Goal: Task Accomplishment & Management: Manage account settings

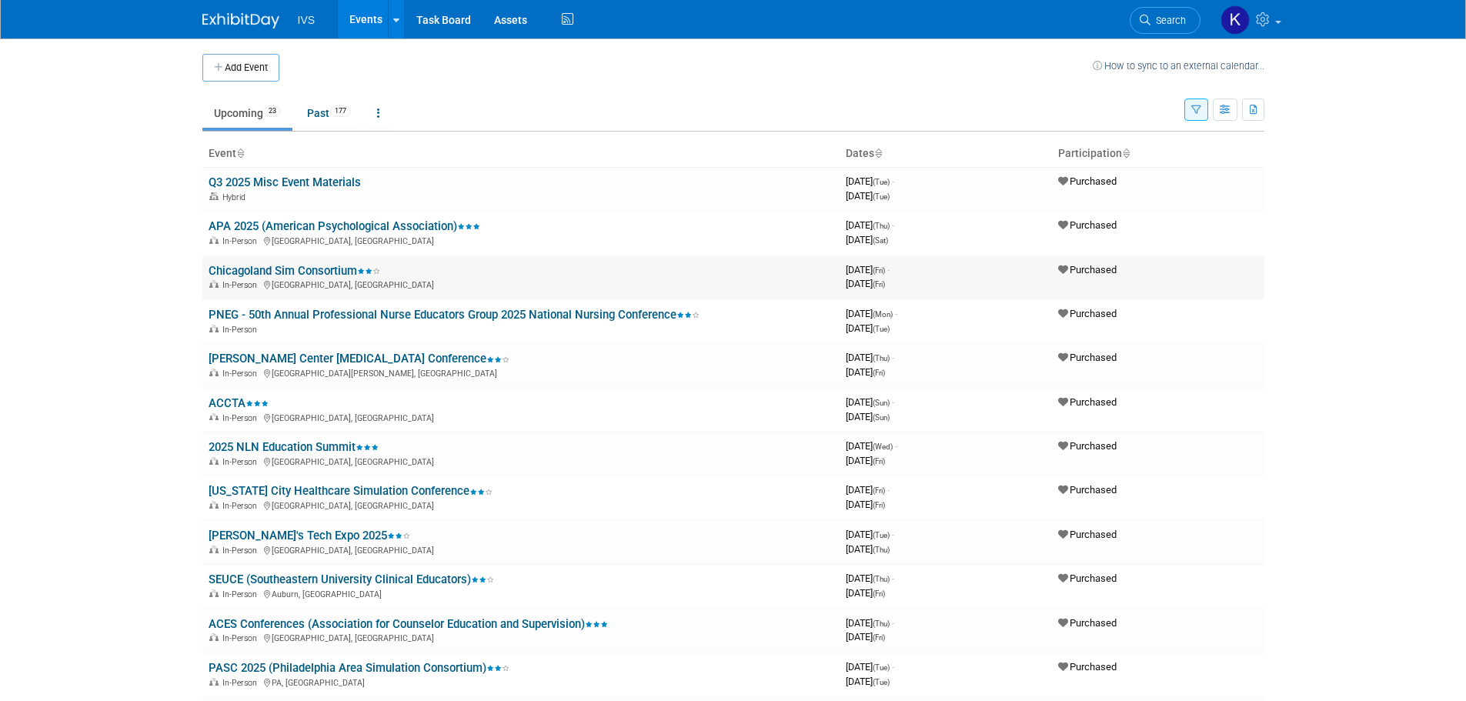
click at [271, 269] on link "Chicagoland Sim Consortium" at bounding box center [295, 271] width 172 height 14
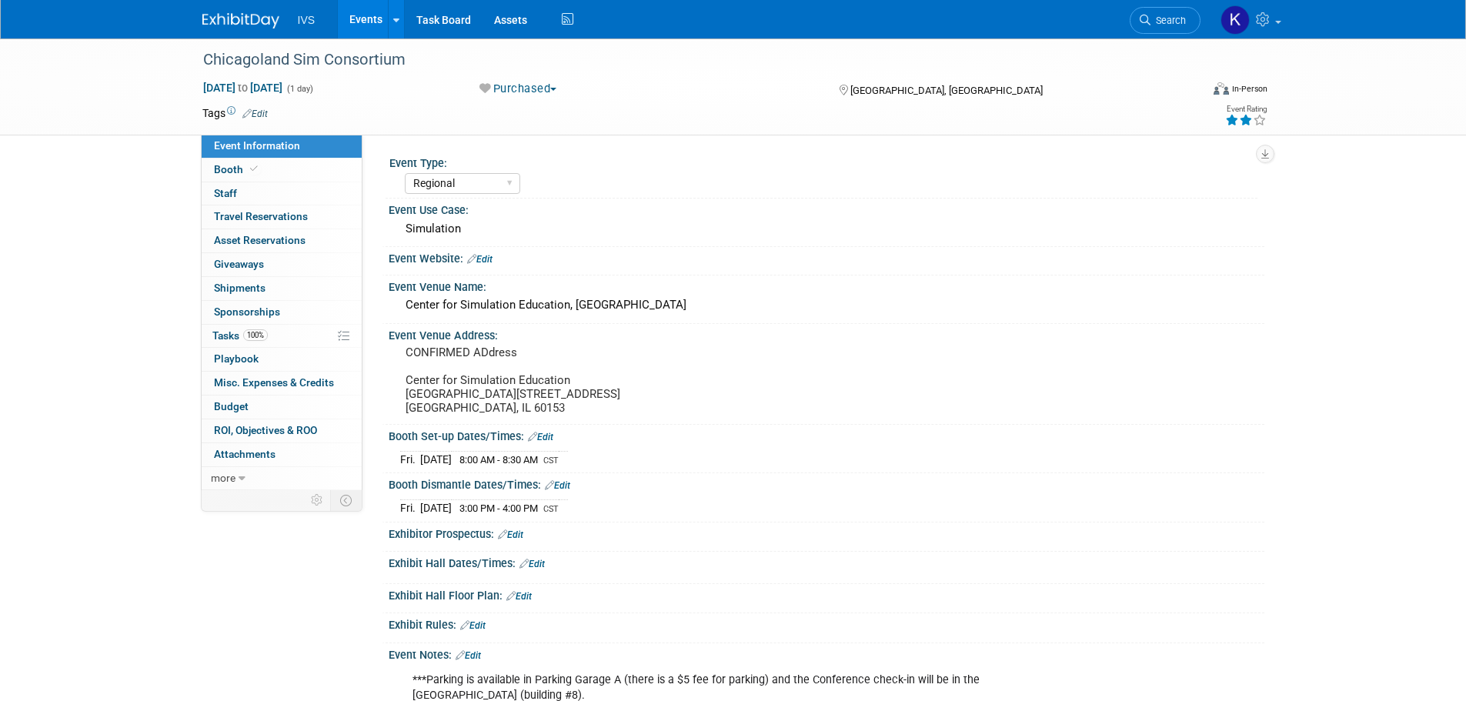
select select "Regional"
drag, startPoint x: 717, startPoint y: 309, endPoint x: 394, endPoint y: 317, distance: 322.7
click at [394, 317] on div "Center for Simulation Education, [GEOGRAPHIC_DATA]" at bounding box center [827, 305] width 876 height 25
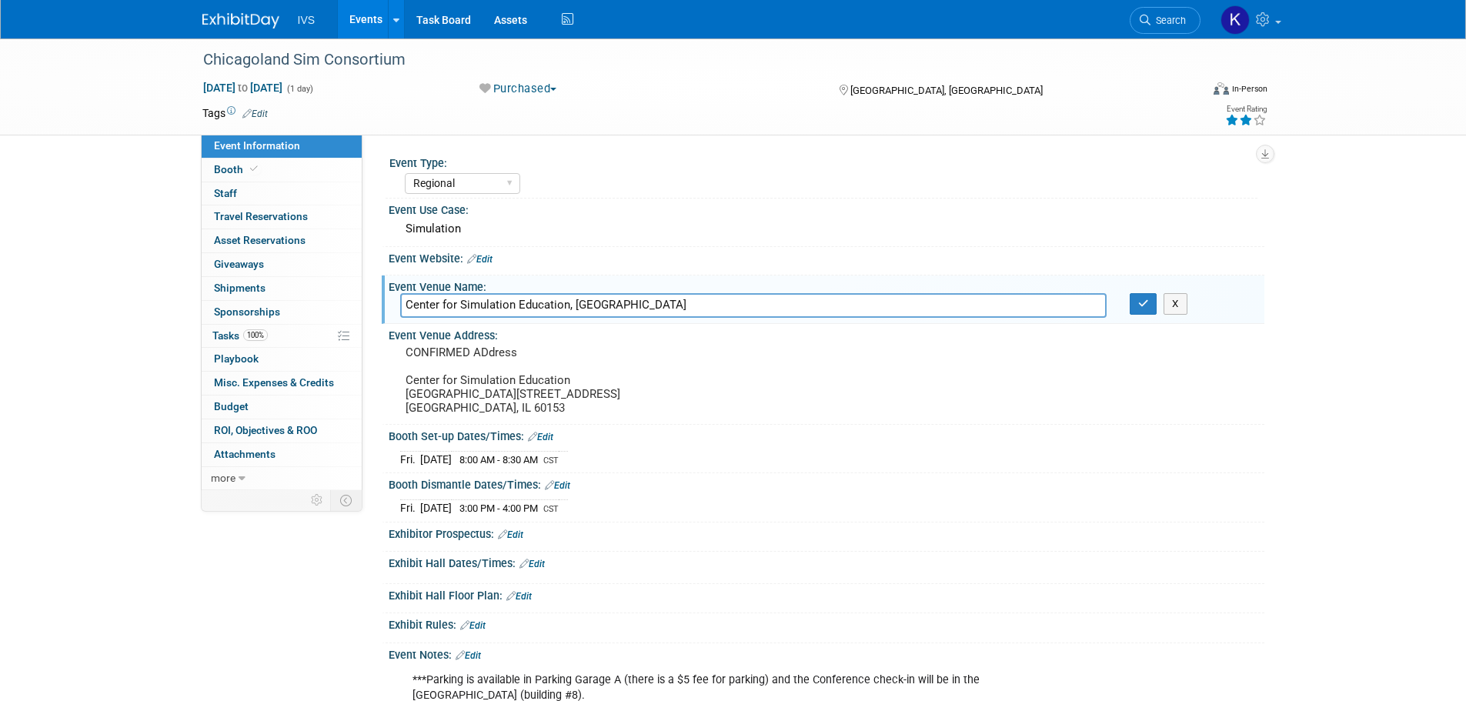
click at [741, 307] on input "Center for Simulation Education, [GEOGRAPHIC_DATA]" at bounding box center [753, 305] width 707 height 24
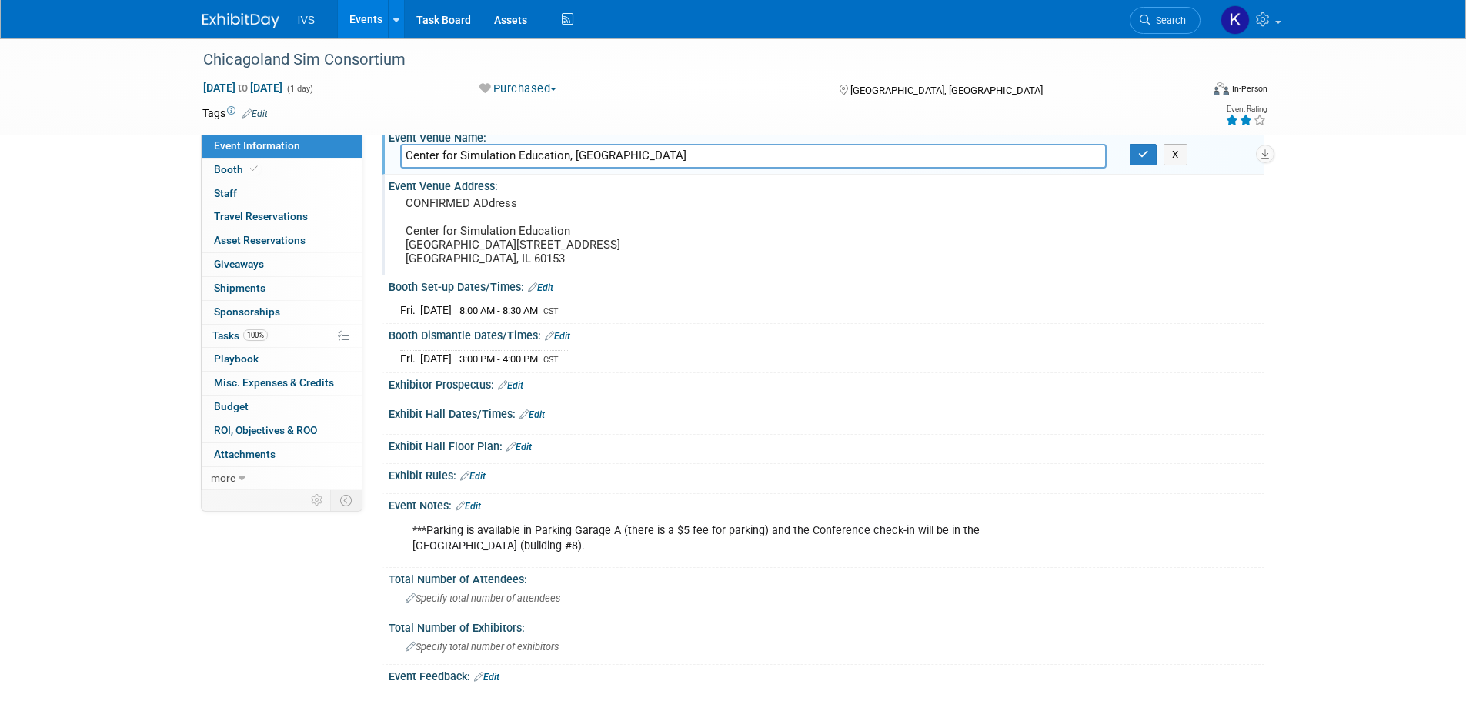
scroll to position [206, 0]
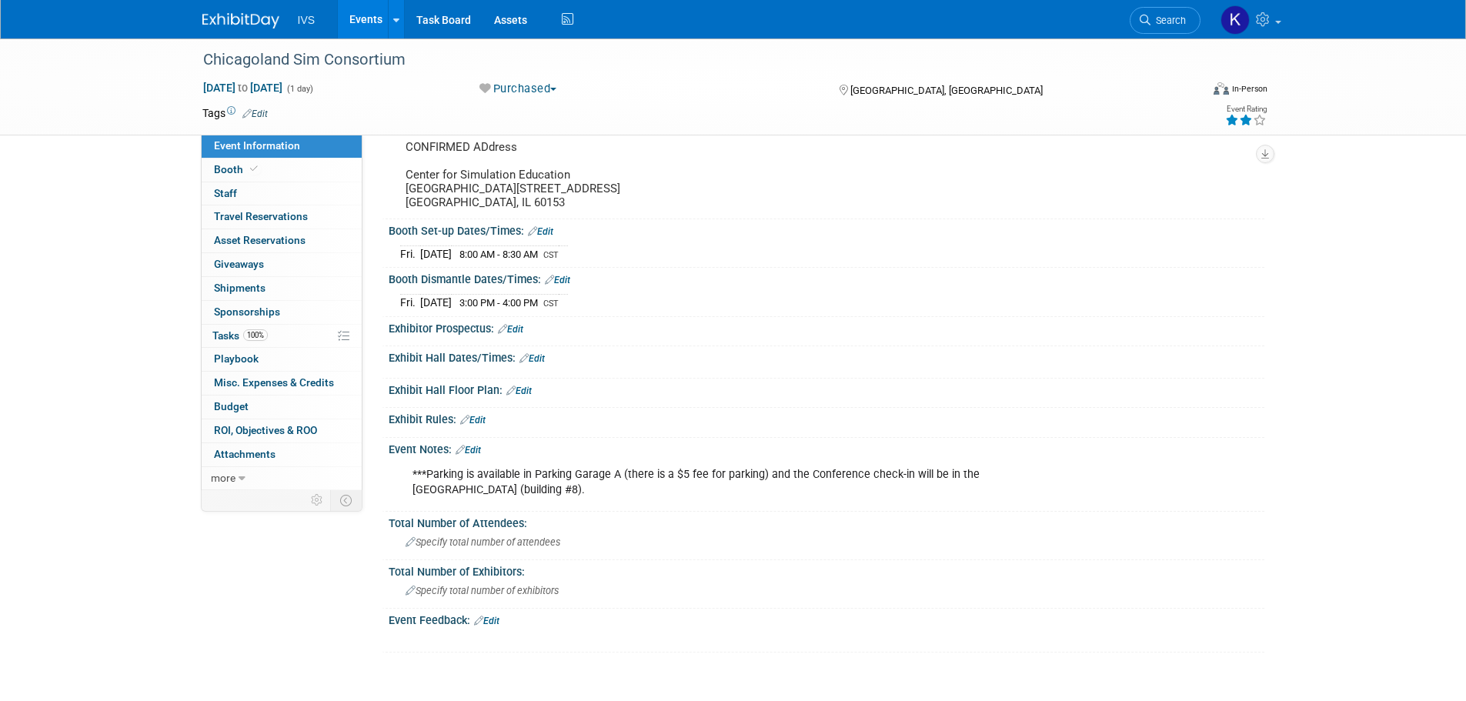
click at [1254, 409] on div "Exhibit Hall Floor Plan: Edit" at bounding box center [823, 394] width 883 height 30
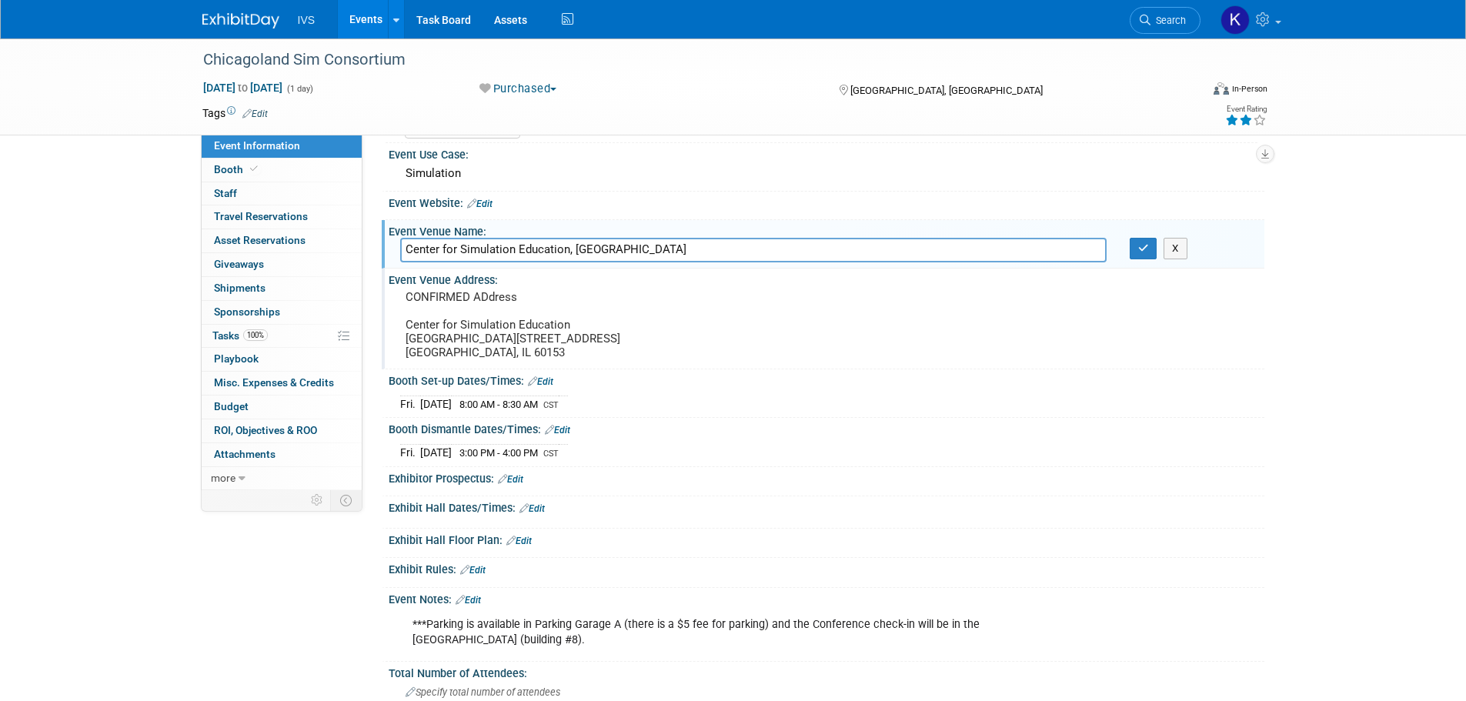
scroll to position [0, 0]
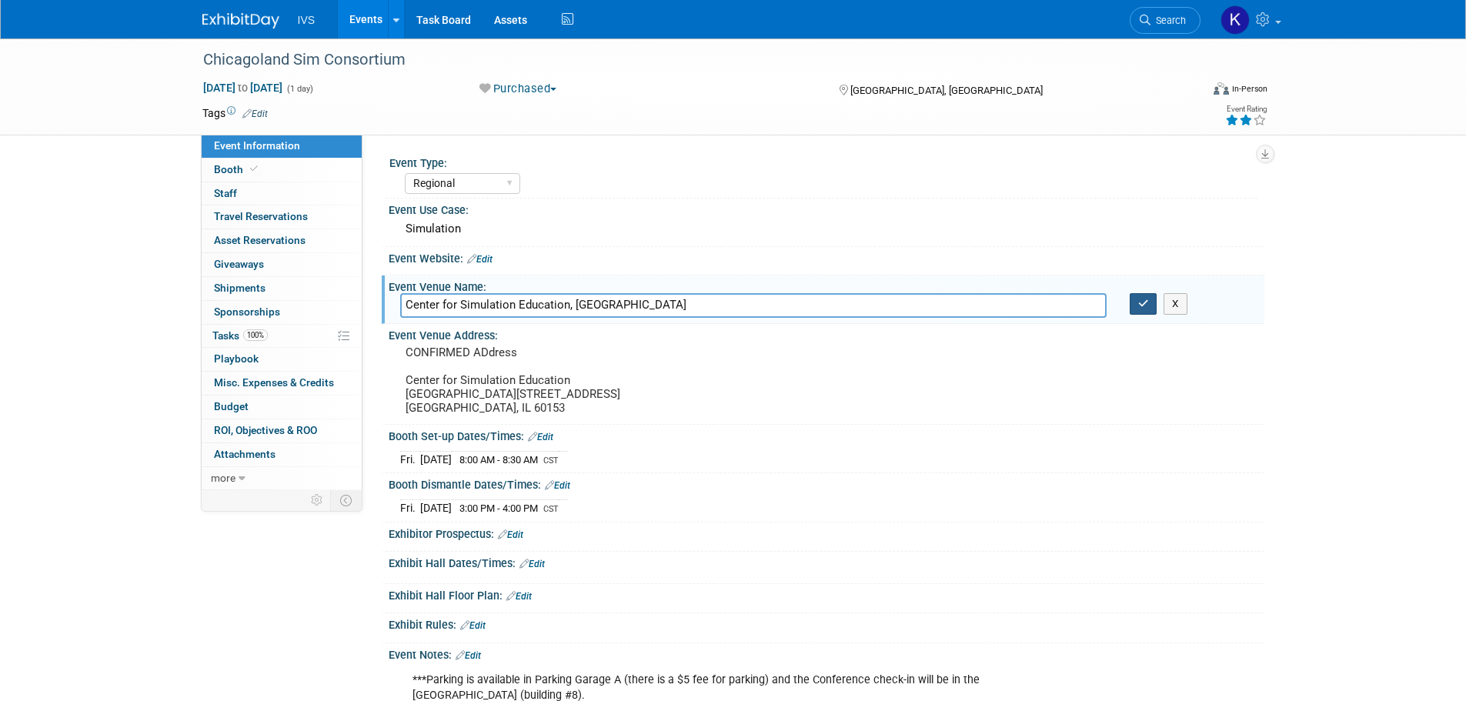
click at [1154, 300] on button "button" at bounding box center [1144, 304] width 28 height 22
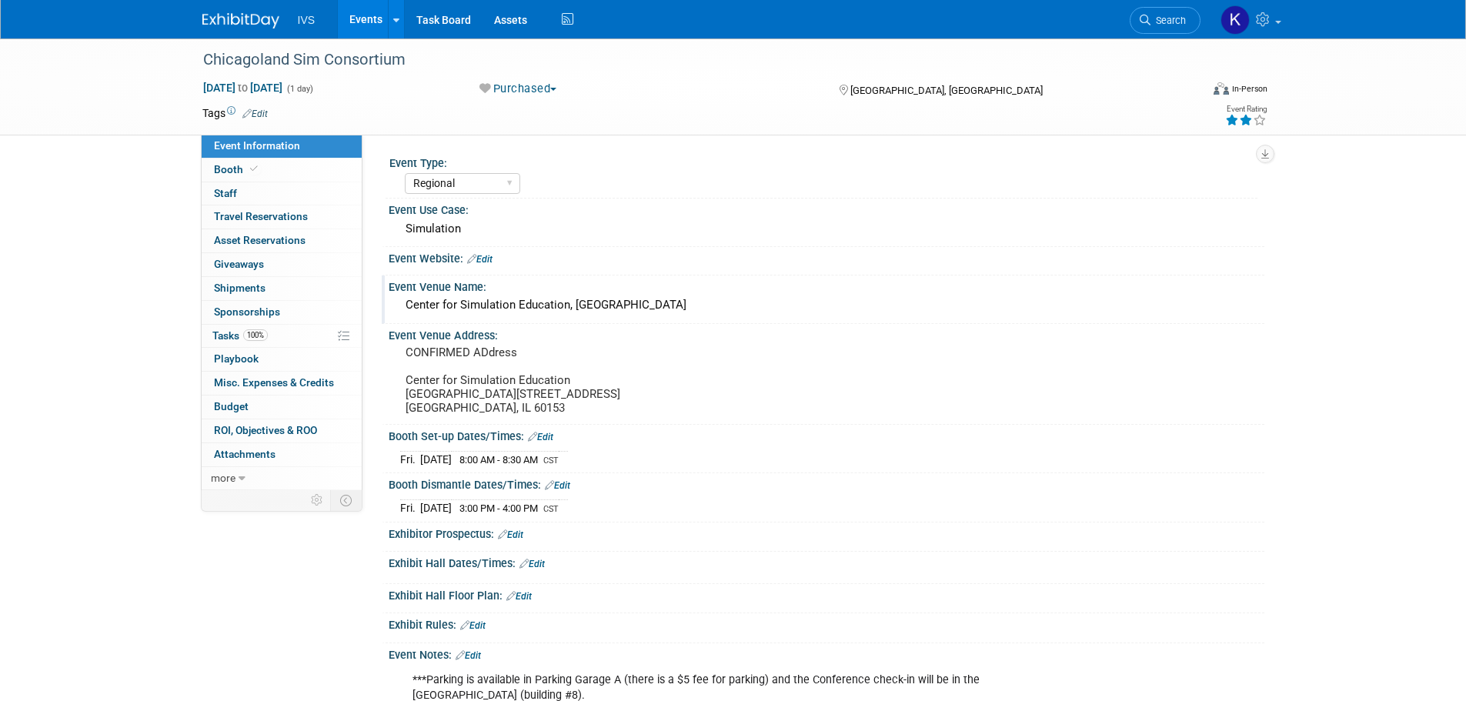
click at [303, 155] on link "Event Information" at bounding box center [282, 146] width 160 height 23
select select "Regional"
click at [256, 226] on link "0 Travel Reservations 0" at bounding box center [282, 217] width 160 height 23
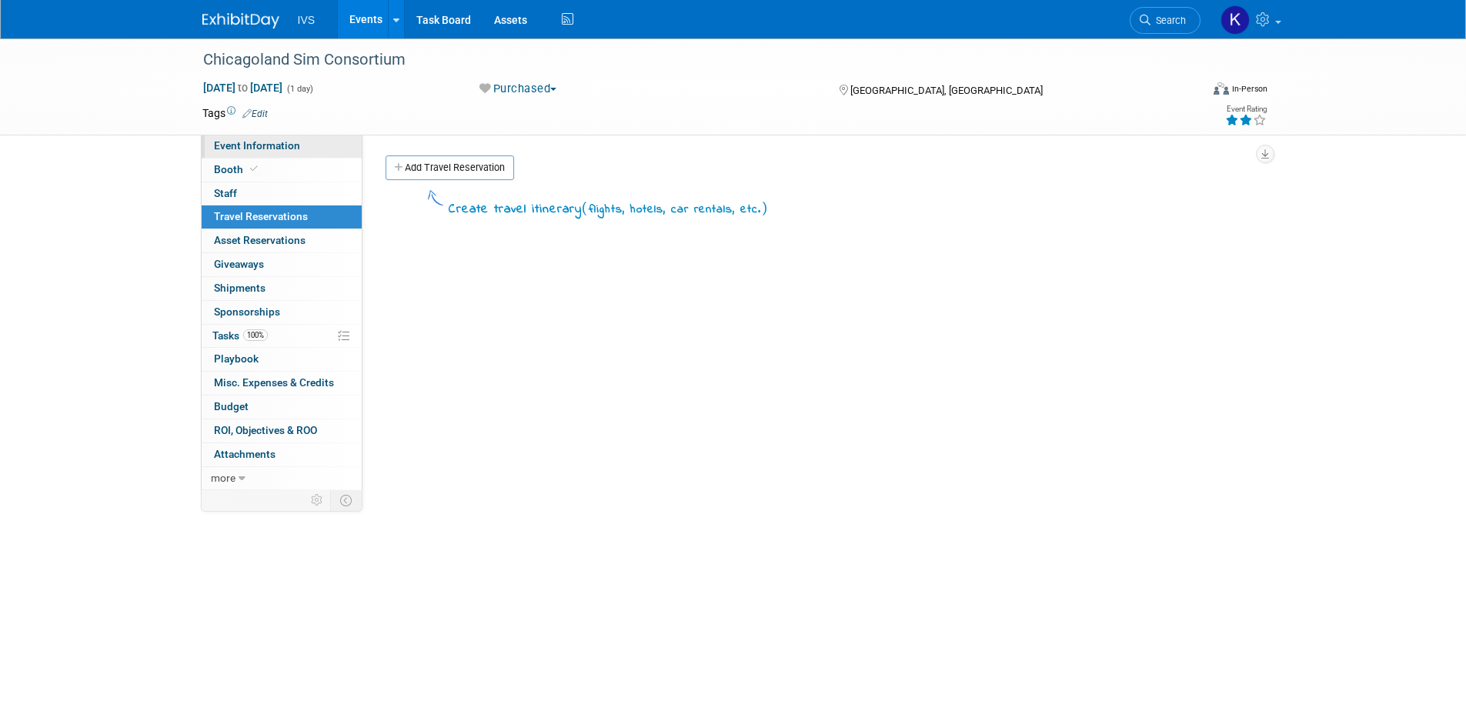
click at [256, 148] on span "Event Information" at bounding box center [257, 145] width 86 height 12
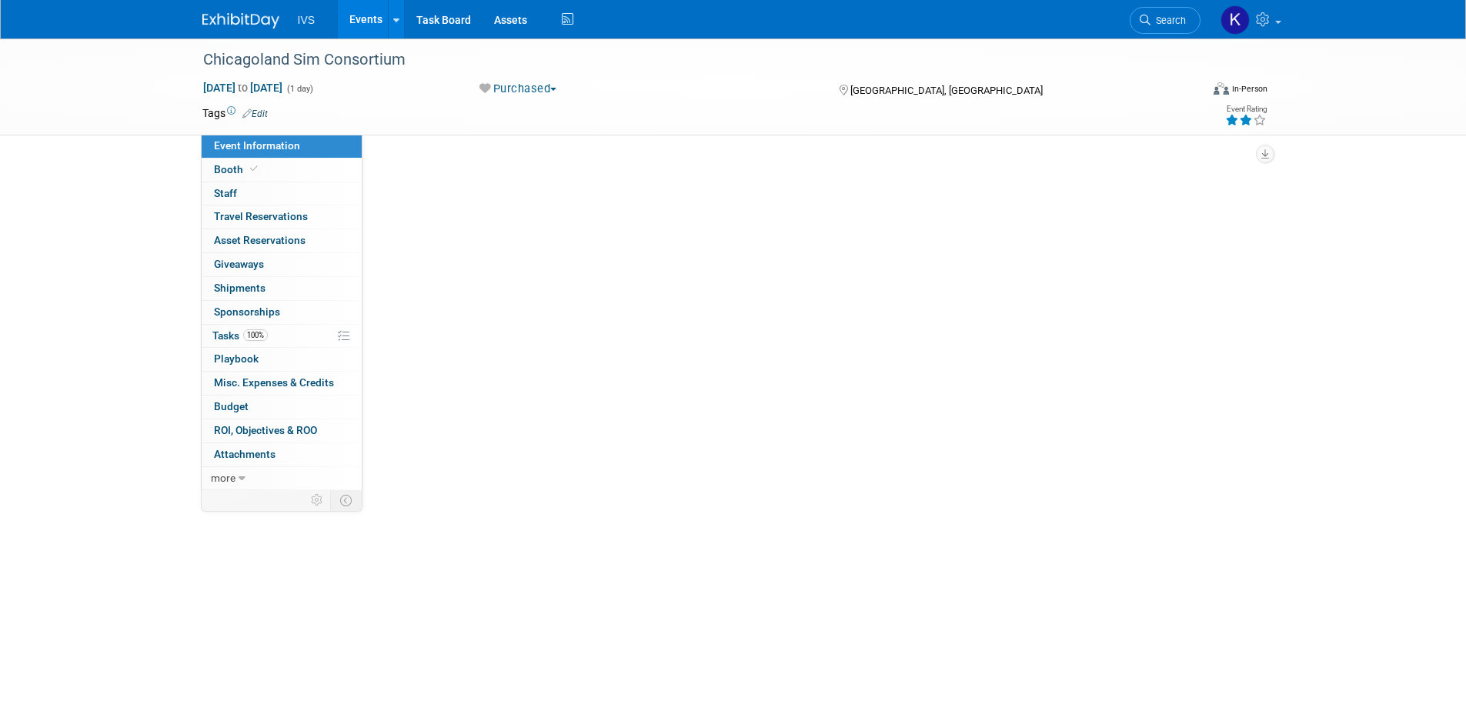
select select "Regional"
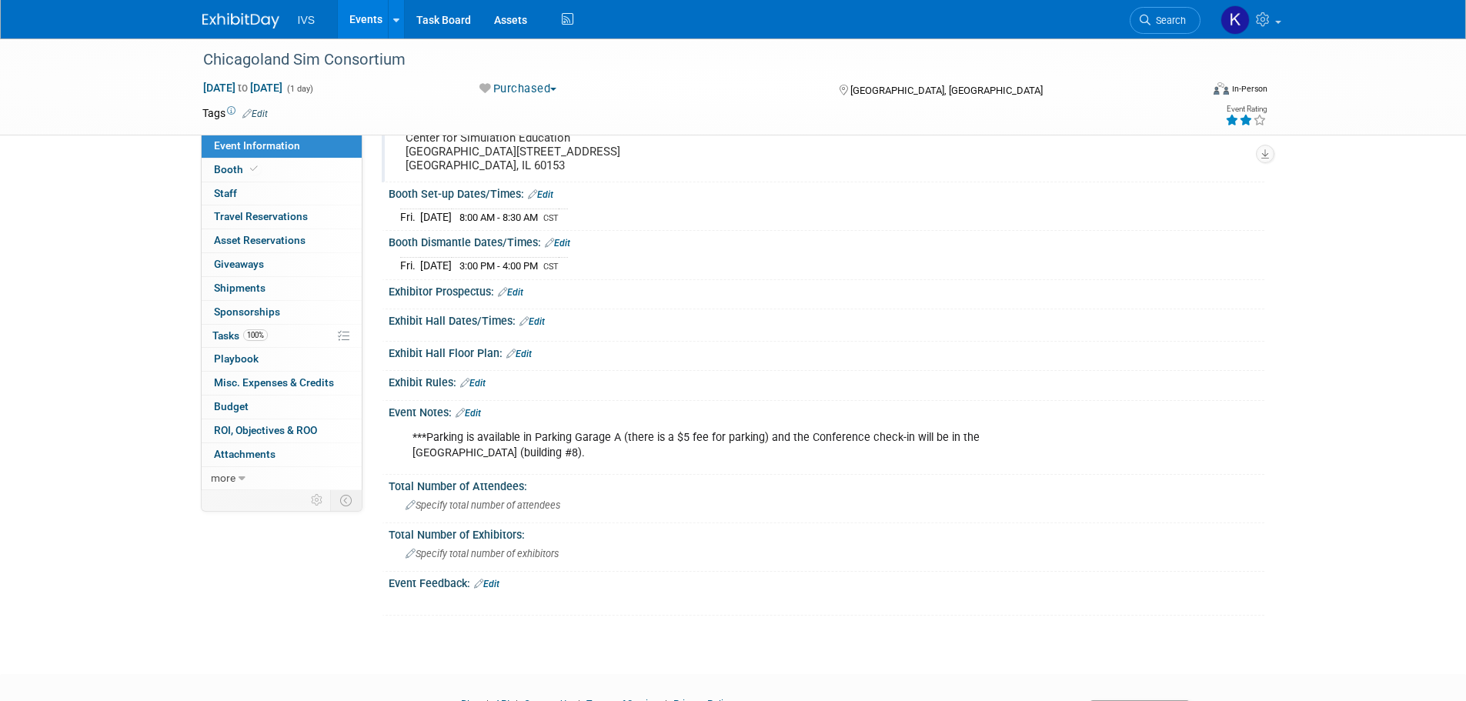
scroll to position [42, 0]
